Goal: Task Accomplishment & Management: Manage account settings

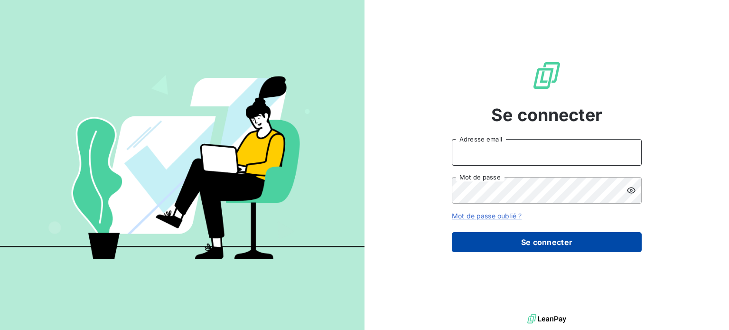
type input "[EMAIL_ADDRESS][DOMAIN_NAME]"
click at [562, 237] on button "Se connecter" at bounding box center [547, 242] width 190 height 20
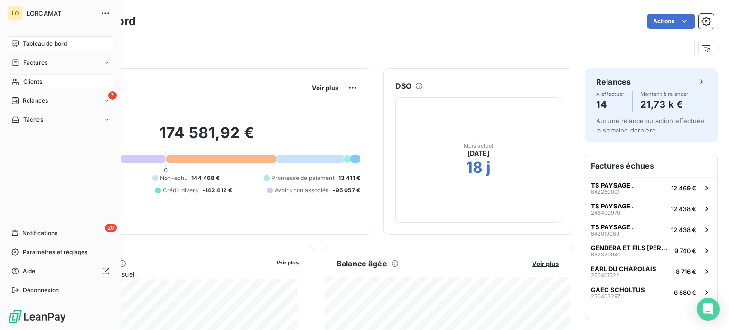
click at [23, 81] on span "Clients" at bounding box center [32, 81] width 19 height 9
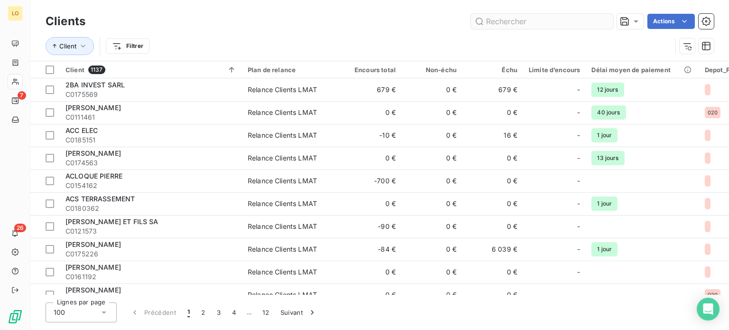
click at [511, 21] on input "text" at bounding box center [542, 21] width 142 height 15
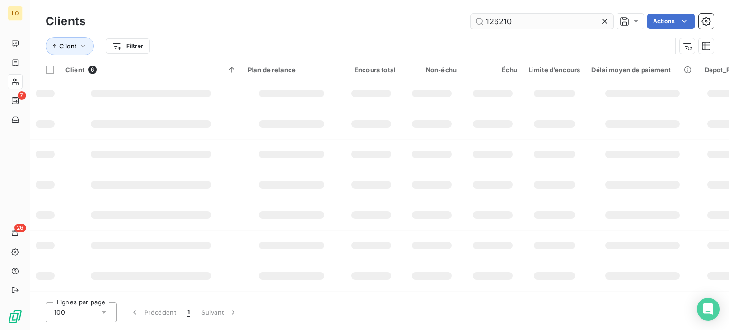
type input "126210"
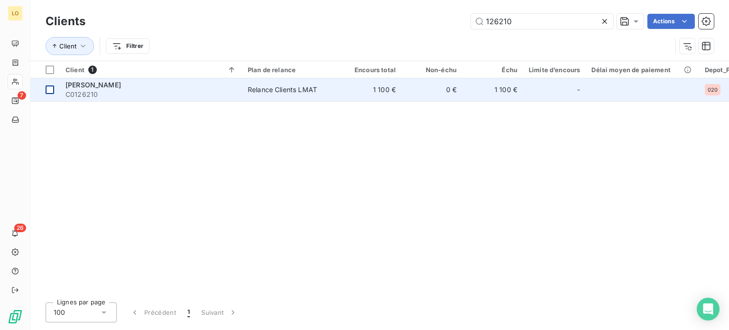
click at [46, 88] on div at bounding box center [50, 89] width 9 height 9
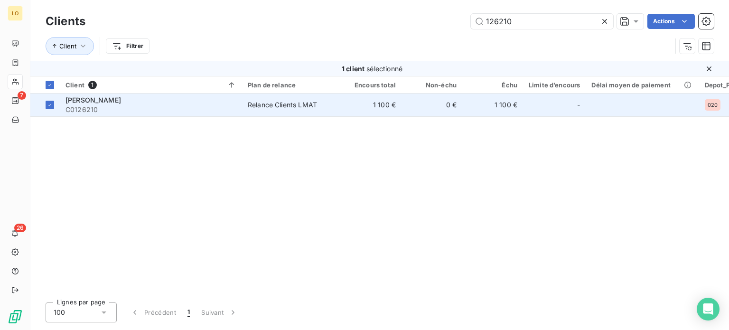
click at [90, 103] on span "[PERSON_NAME]" at bounding box center [93, 100] width 56 height 8
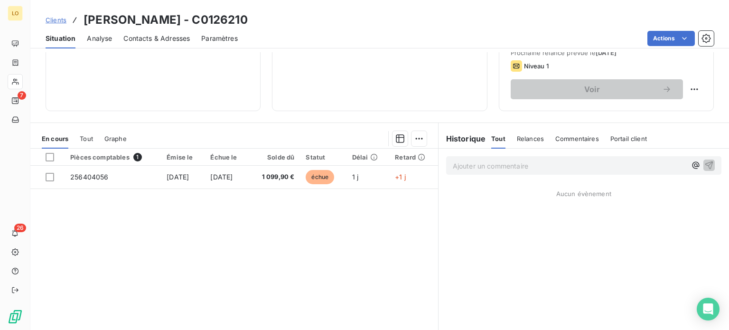
scroll to position [142, 0]
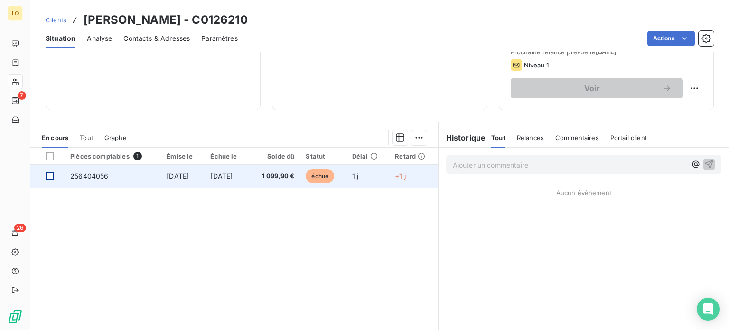
click at [49, 174] on div at bounding box center [50, 176] width 9 height 9
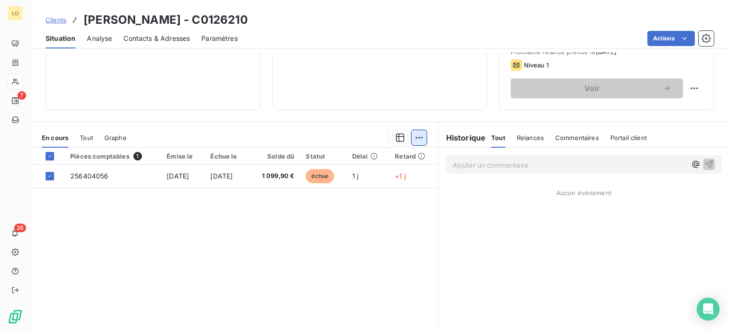
click at [415, 135] on html "LO 7 26 Clients [PERSON_NAME] - C0126210 Situation Analyse Contacts & Adresses …" at bounding box center [364, 165] width 729 height 330
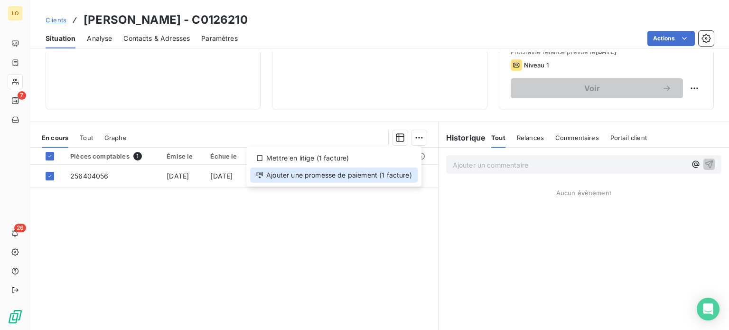
click at [369, 176] on div "Ajouter une promesse de paiement (1 facture)" at bounding box center [333, 174] width 167 height 15
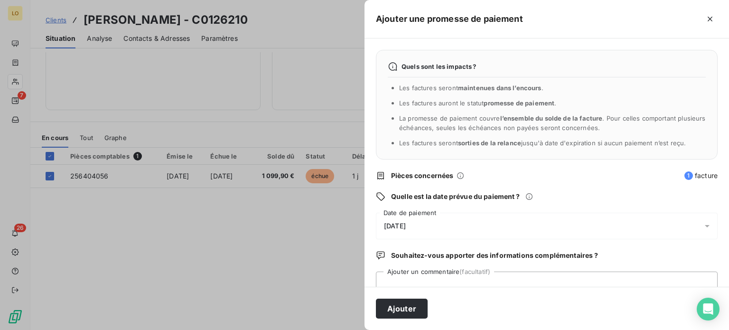
click at [432, 227] on div "[DATE]" at bounding box center [547, 226] width 342 height 27
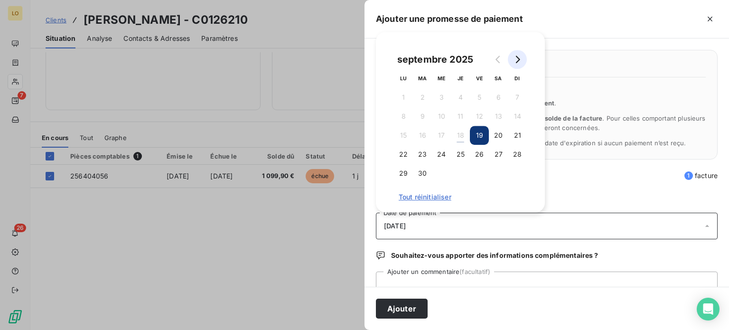
click at [520, 59] on icon "Go to next month" at bounding box center [517, 60] width 8 height 8
click at [518, 61] on icon "Go to next month" at bounding box center [517, 60] width 8 height 8
click at [399, 95] on button "1" at bounding box center [403, 97] width 19 height 19
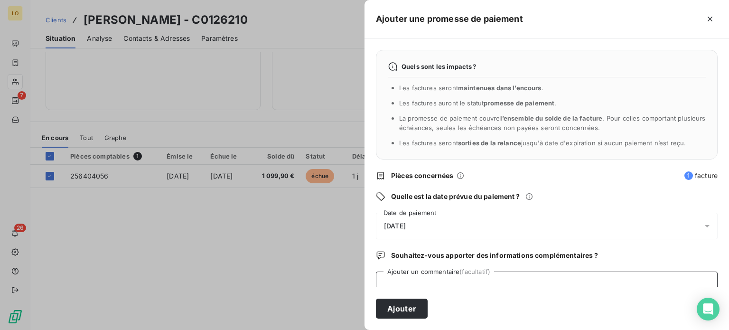
click at [388, 278] on textarea "Ajouter un commentaire (facultatif)" at bounding box center [547, 289] width 342 height 36
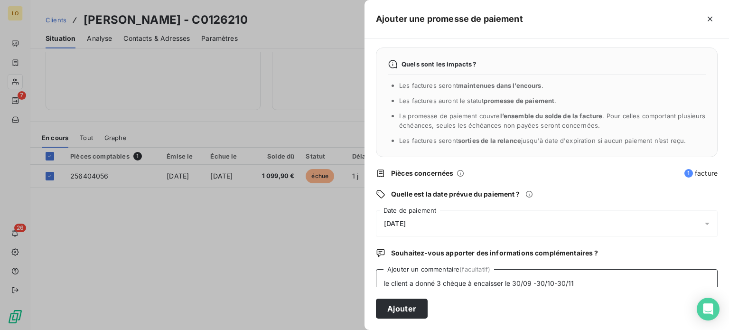
click at [466, 281] on textarea "le client a donné 3 chèque à encaisser le 30/09 -30/10-30/11" at bounding box center [547, 287] width 342 height 36
type textarea "le client a donné 3 chèques à encaisser le 30/09 -30/10-30/11"
click at [413, 313] on button "Ajouter" at bounding box center [402, 308] width 52 height 20
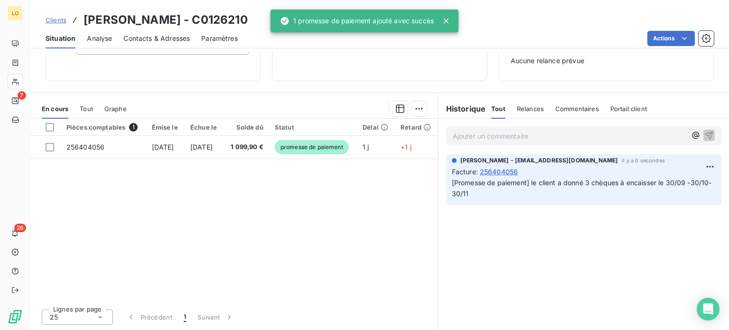
scroll to position [137, 0]
